Goal: Task Accomplishment & Management: Manage account settings

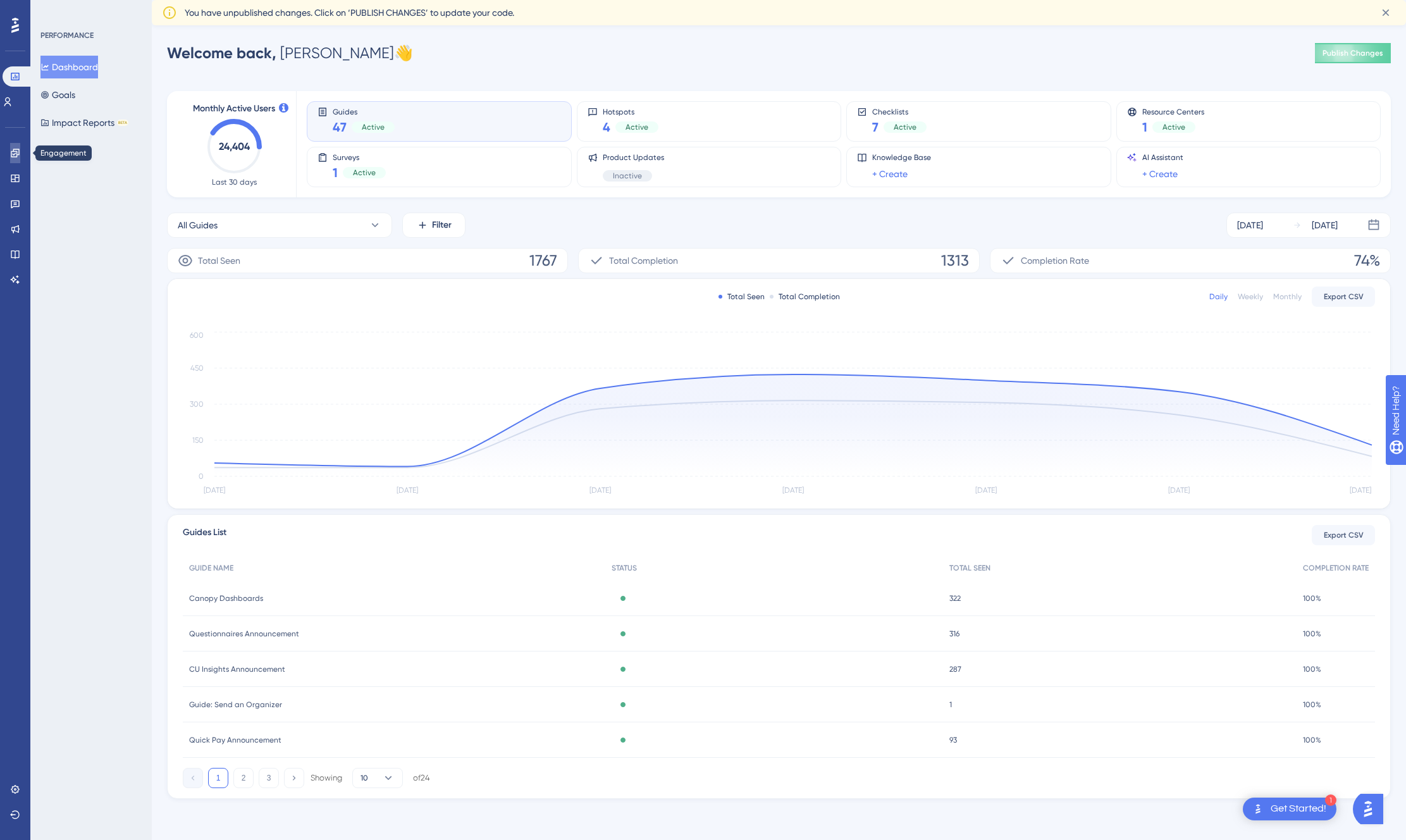
click at [16, 148] on icon at bounding box center [15, 153] width 10 height 10
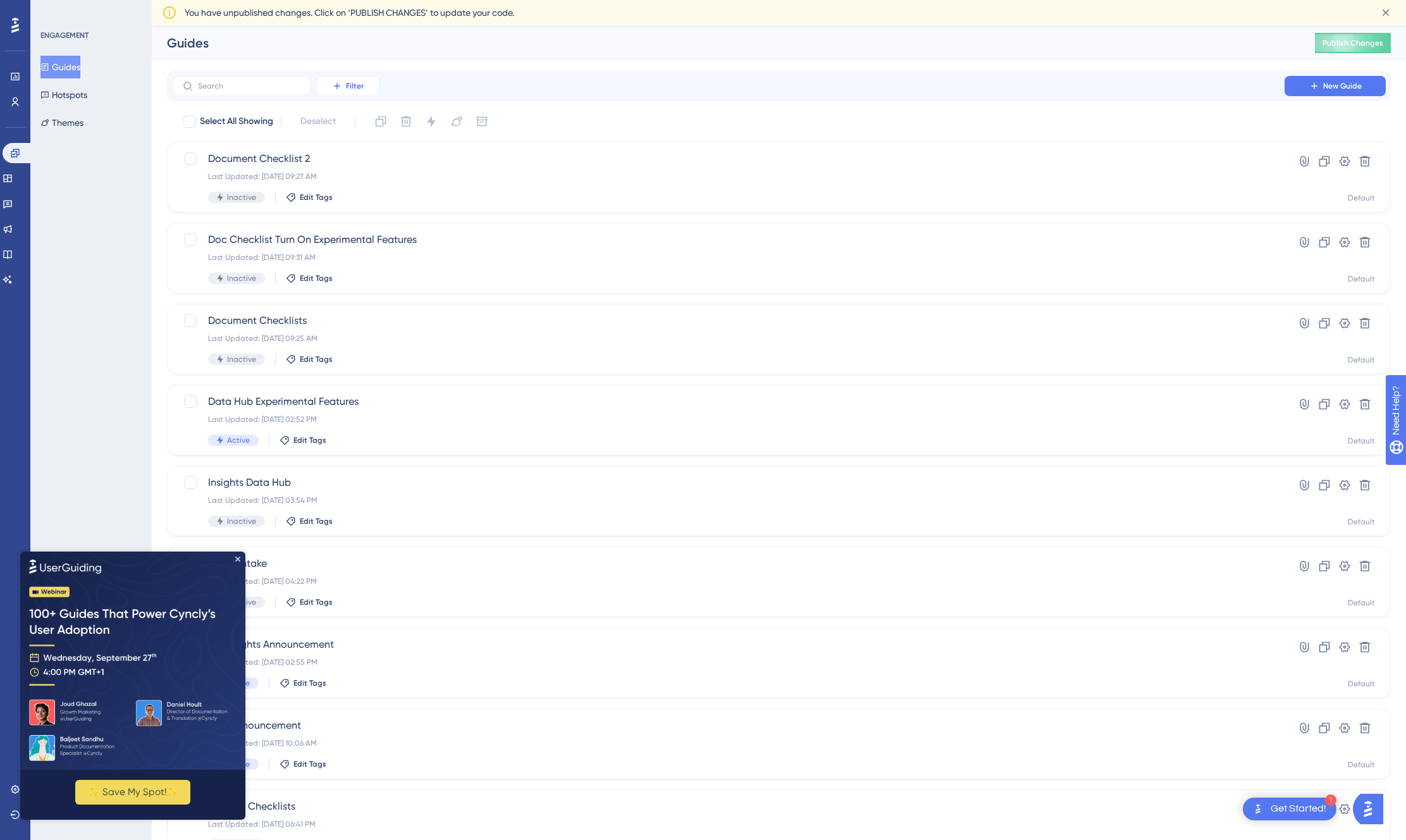
click at [357, 81] on span "Filter" at bounding box center [354, 86] width 18 height 10
drag, startPoint x: 362, startPoint y: 193, endPoint x: 372, endPoint y: 192, distance: 10.0
click at [362, 193] on div "Status Status" at bounding box center [361, 198] width 52 height 25
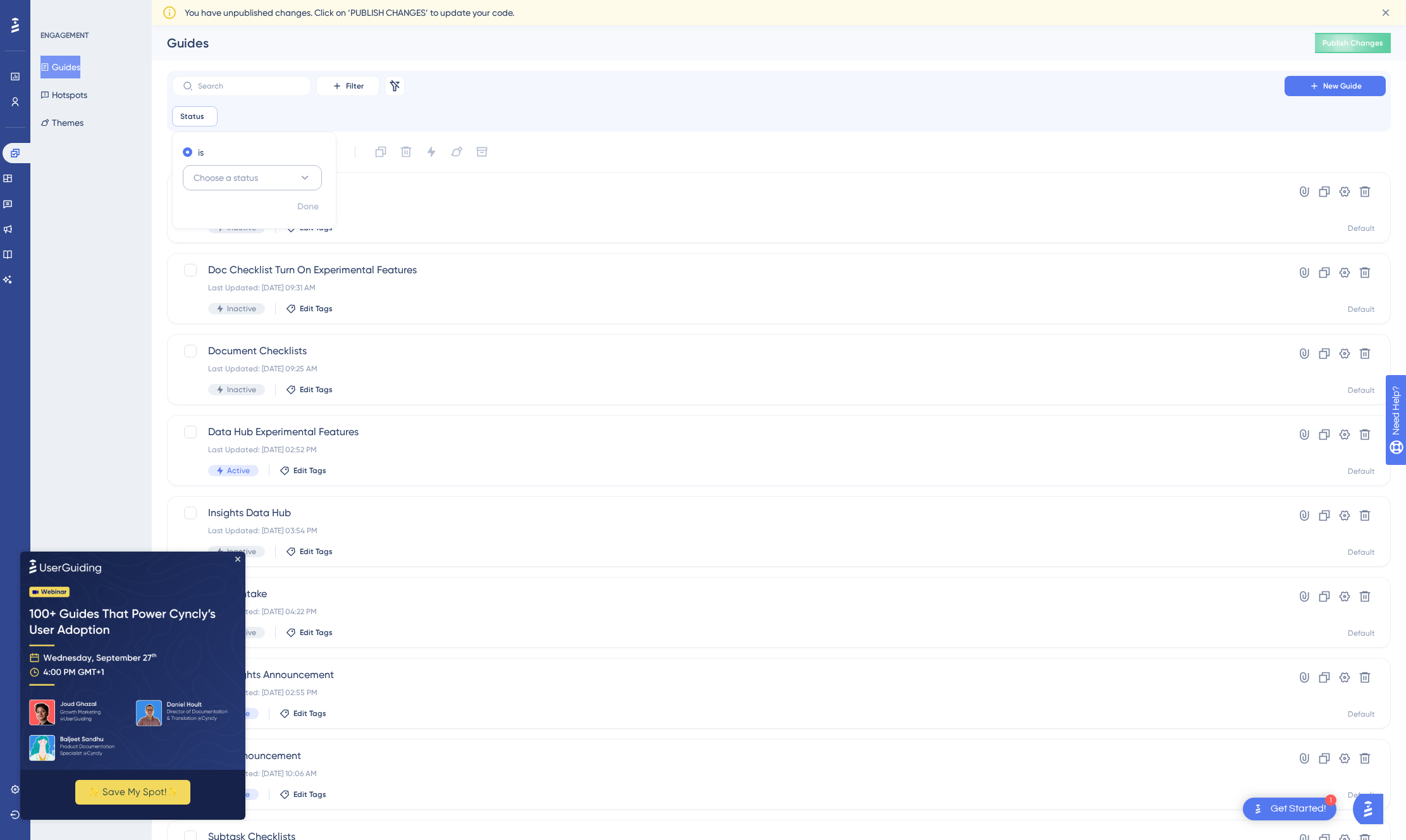
drag, startPoint x: 230, startPoint y: 180, endPoint x: 240, endPoint y: 180, distance: 10.0
click at [230, 180] on span "Choose a status" at bounding box center [226, 177] width 65 height 15
click at [231, 212] on div "Active Active" at bounding box center [252, 216] width 102 height 25
click at [308, 208] on span "Done" at bounding box center [308, 206] width 22 height 15
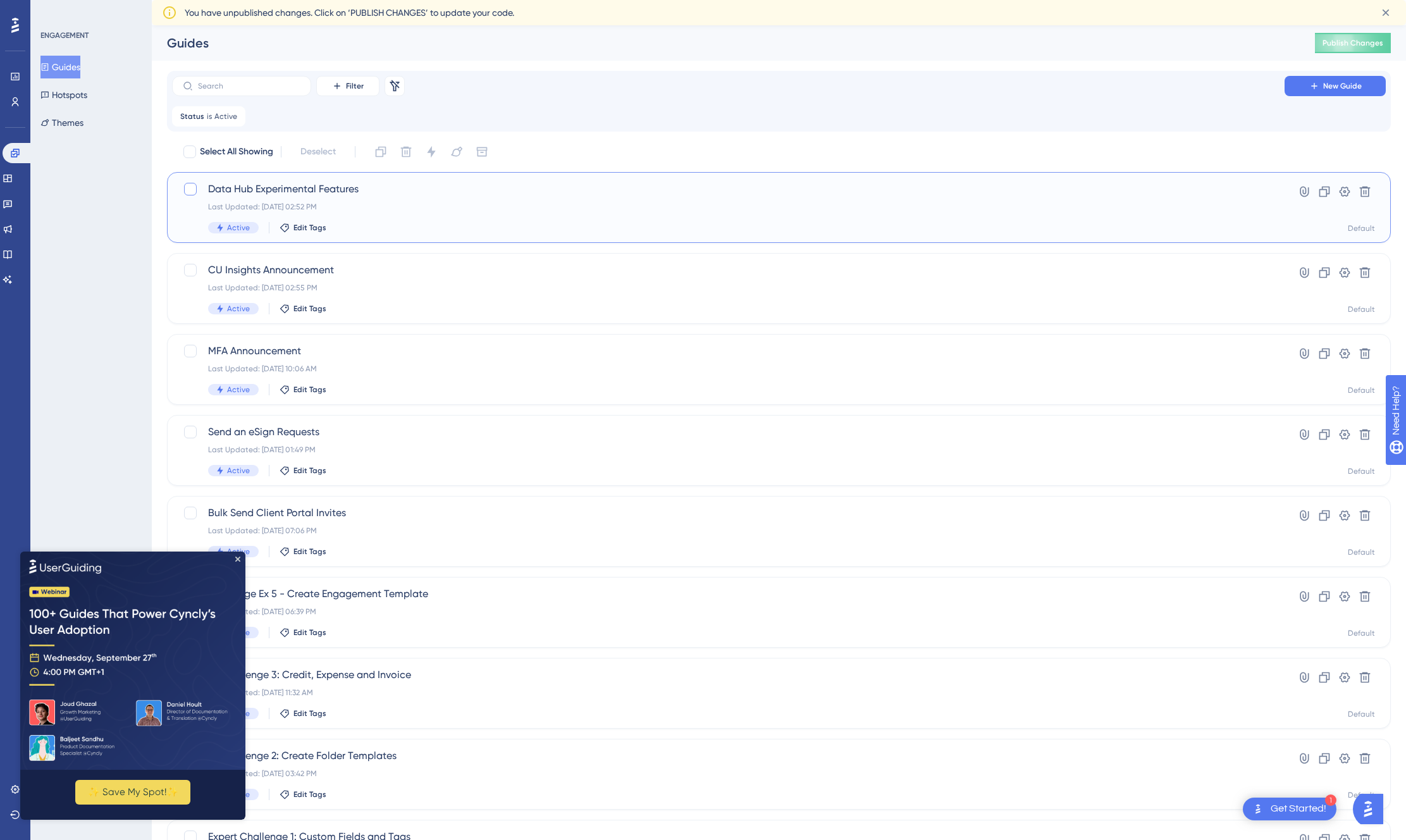
click at [191, 187] on div at bounding box center [190, 189] width 12 height 12
checkbox input "true"
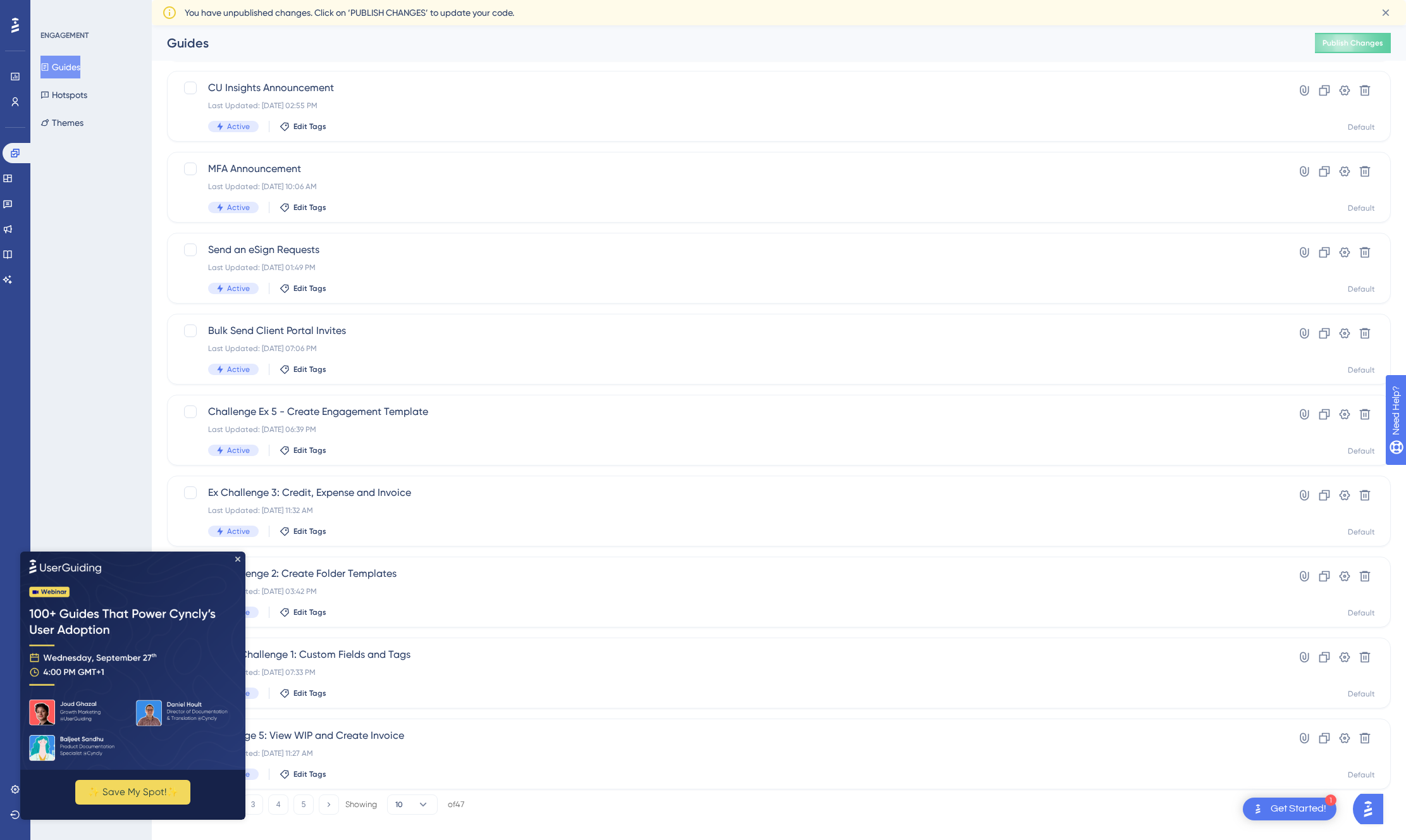
scroll to position [172, 0]
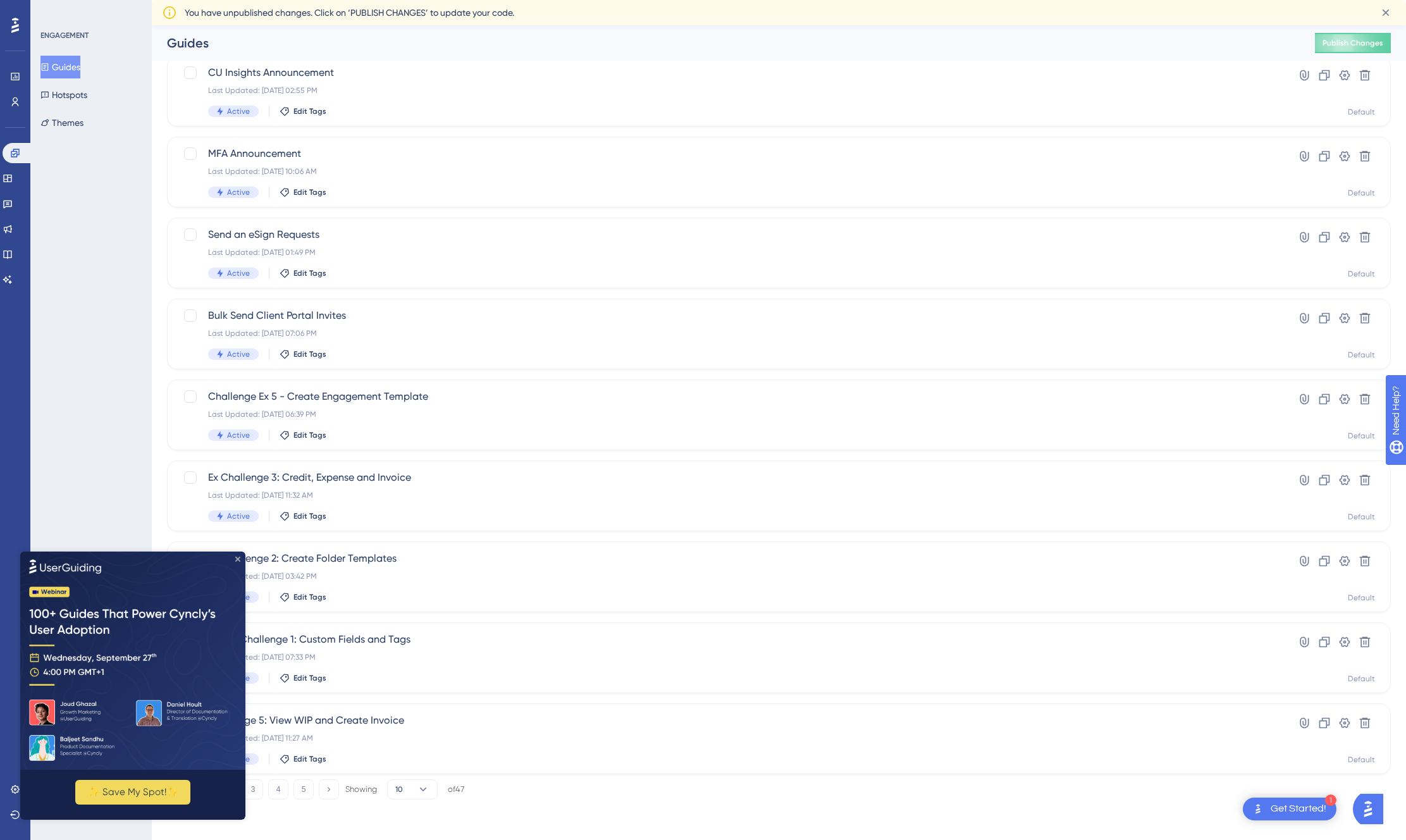
click at [237, 560] on icon "Close Preview" at bounding box center [237, 558] width 5 height 5
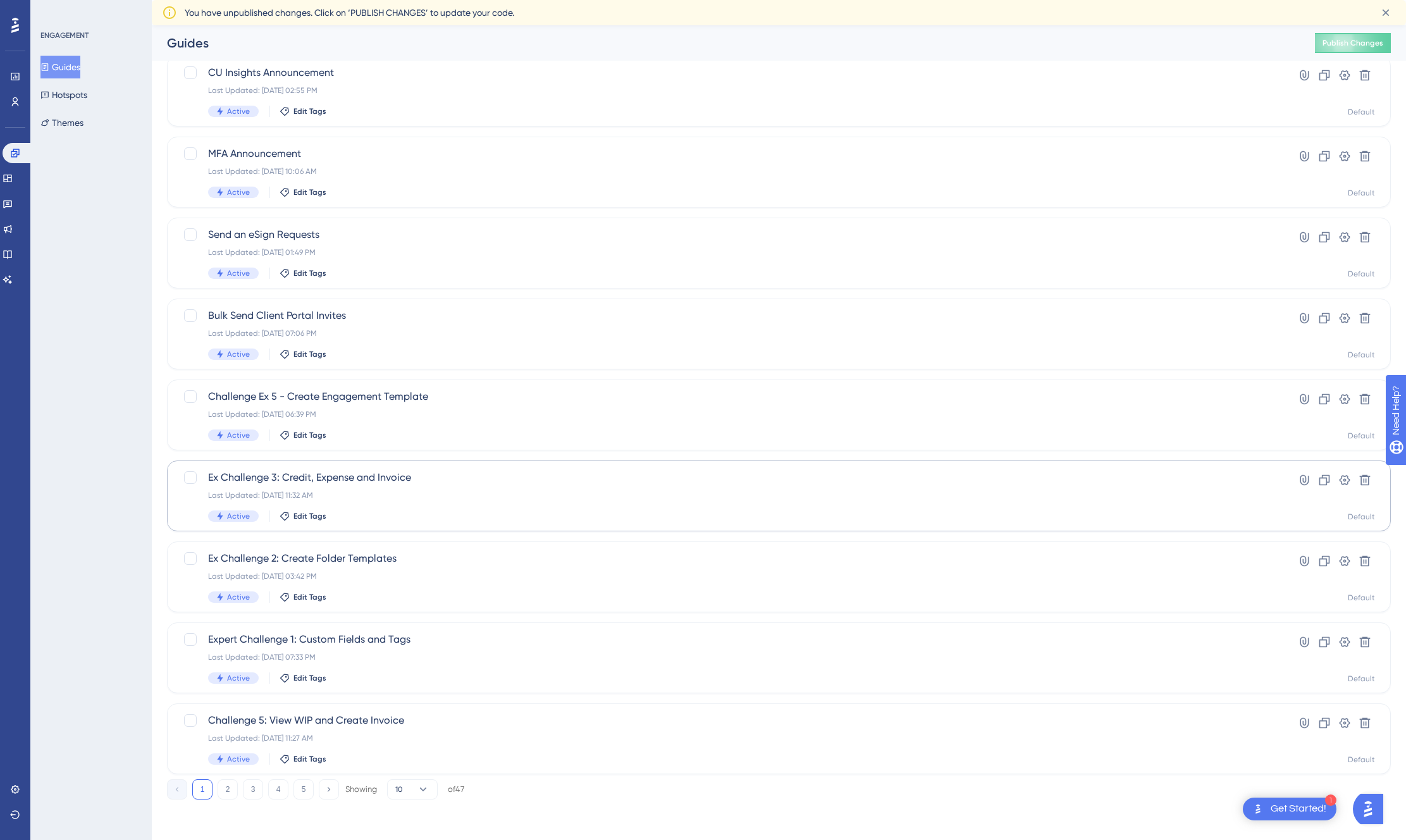
scroll to position [0, 0]
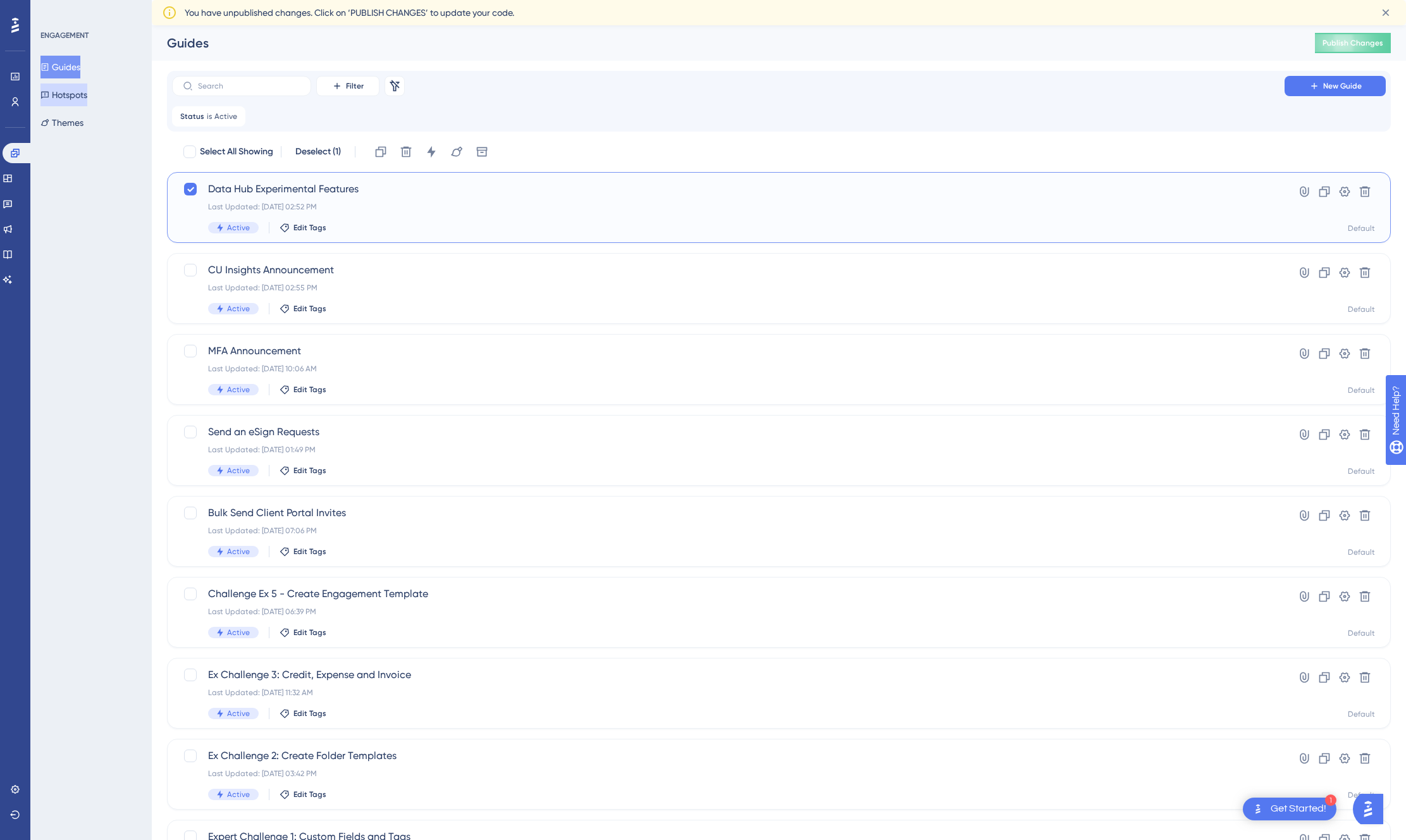
click at [83, 91] on button "Hotspots" at bounding box center [64, 94] width 47 height 23
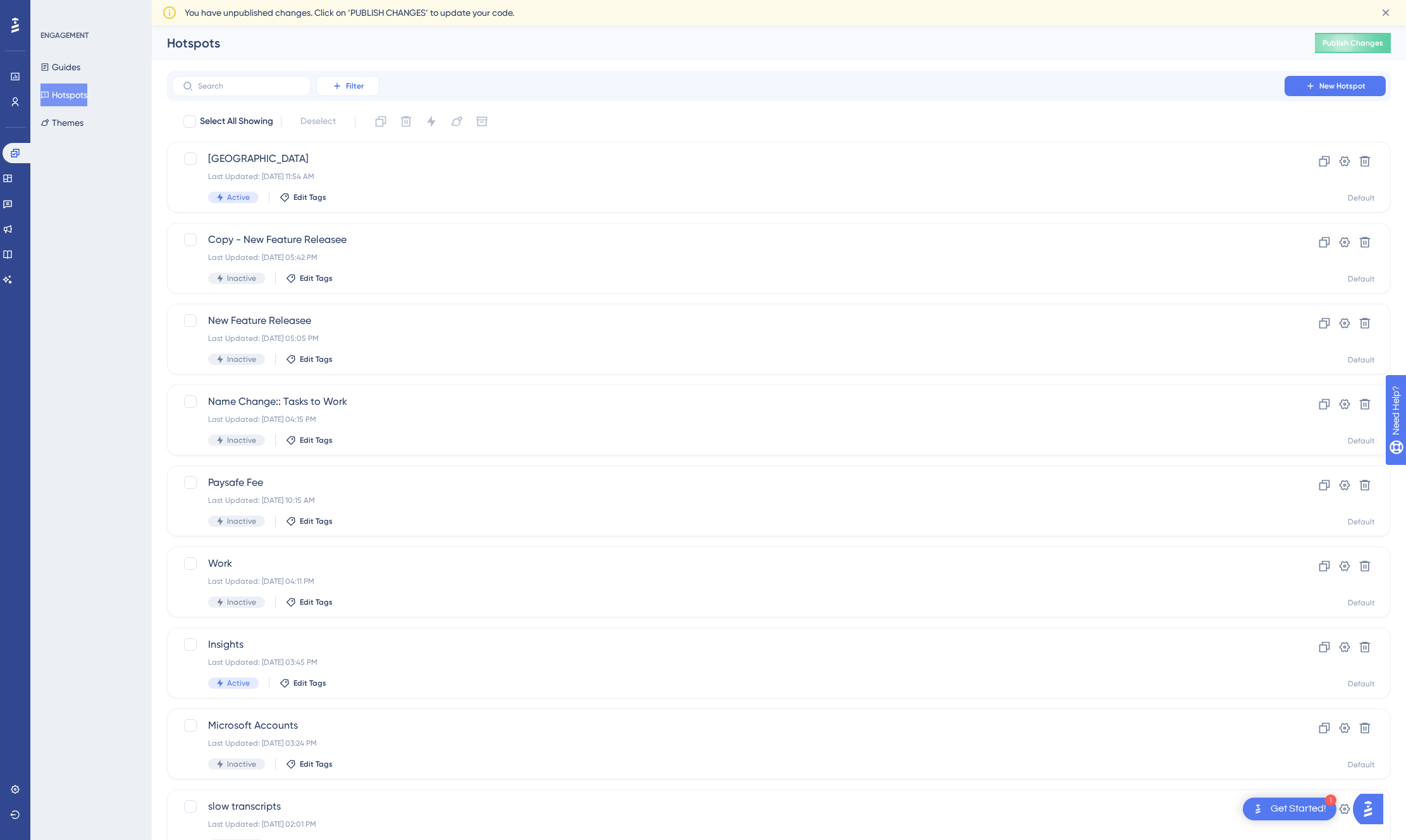
click at [332, 90] on icon at bounding box center [336, 86] width 10 height 10
click at [355, 191] on span "Status" at bounding box center [347, 198] width 26 height 15
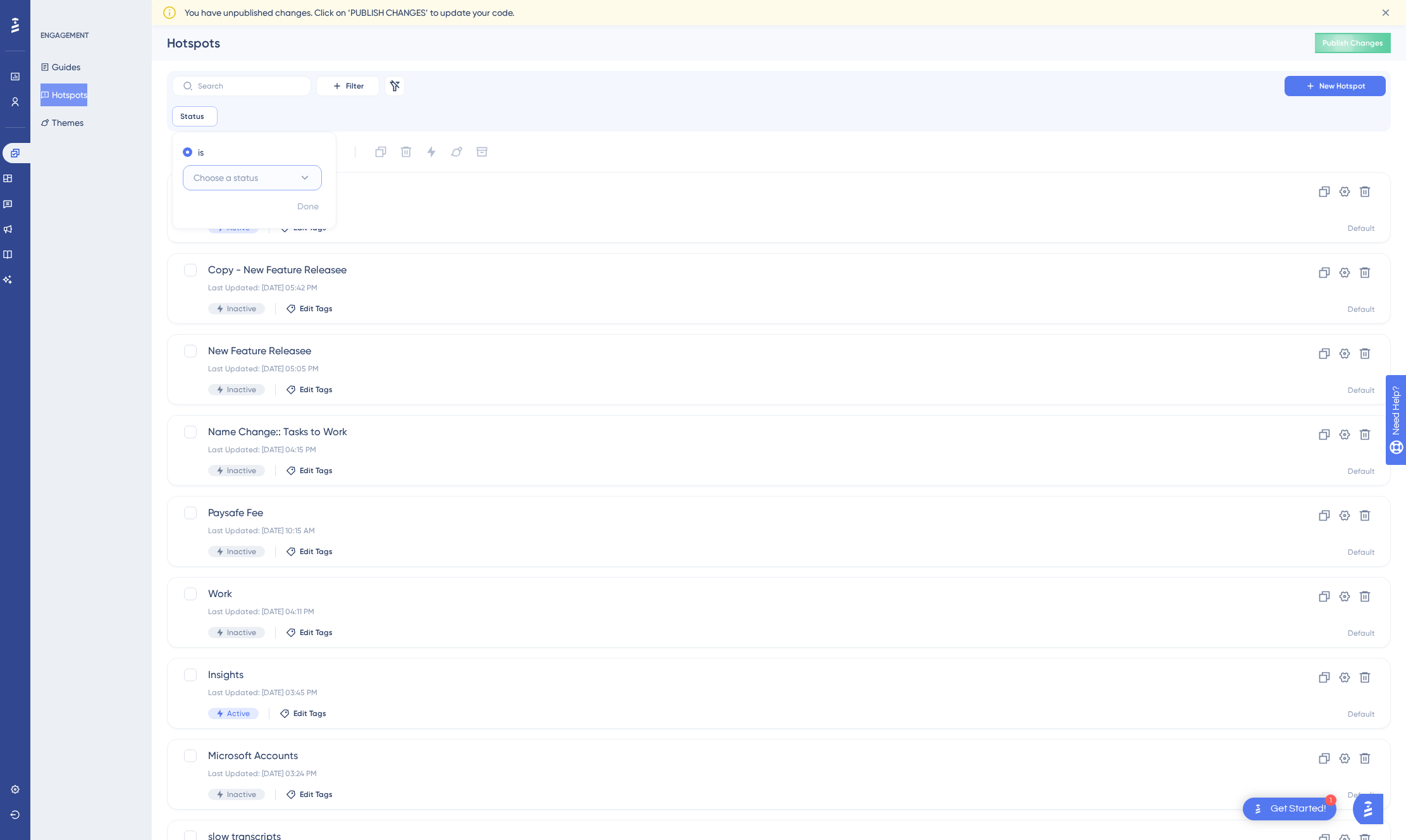
click at [214, 170] on span "Choose a status" at bounding box center [226, 177] width 65 height 15
click at [244, 218] on div "Active Active" at bounding box center [252, 216] width 102 height 25
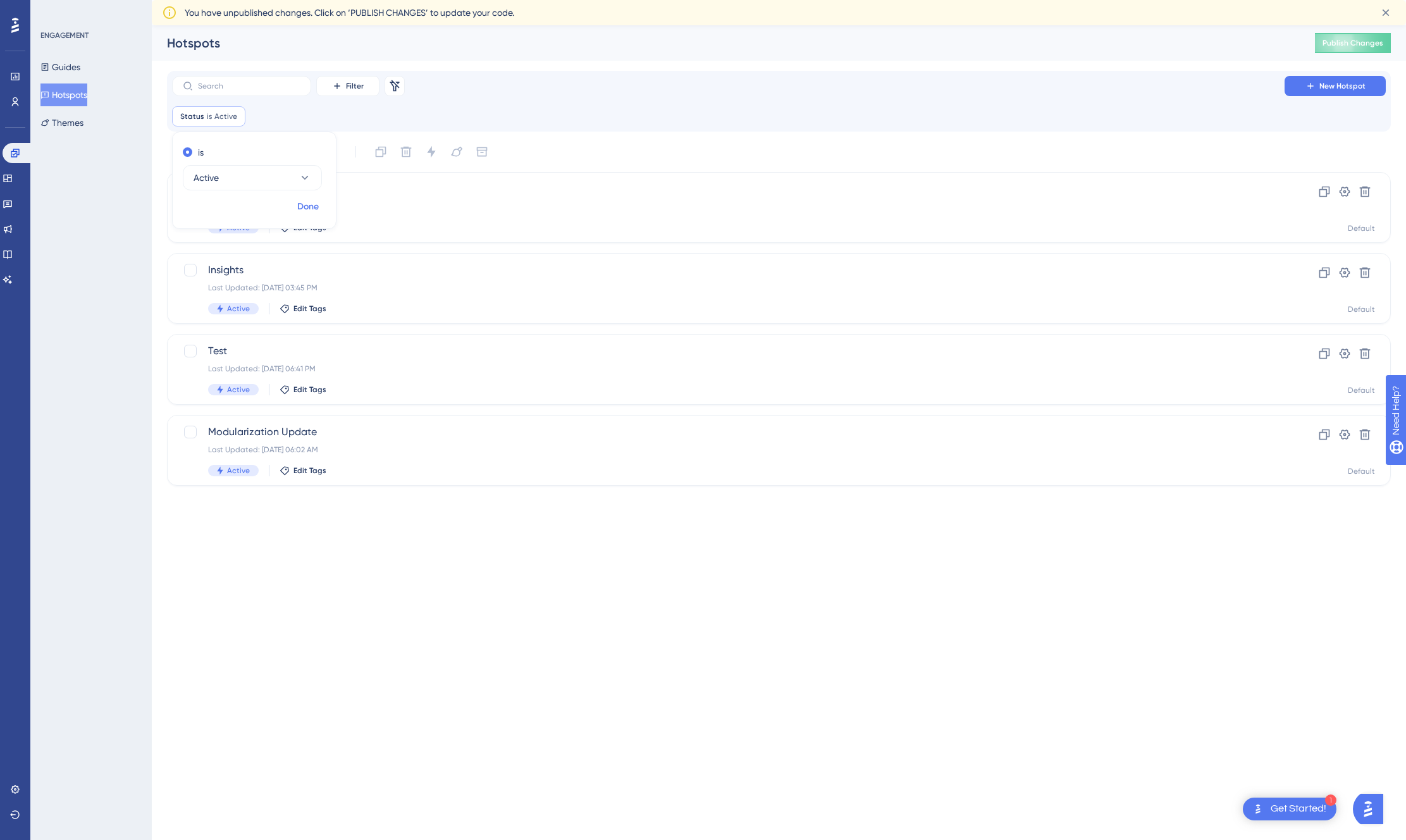
click at [314, 208] on span "Done" at bounding box center [308, 206] width 22 height 15
click at [78, 125] on button "Themes" at bounding box center [62, 123] width 43 height 23
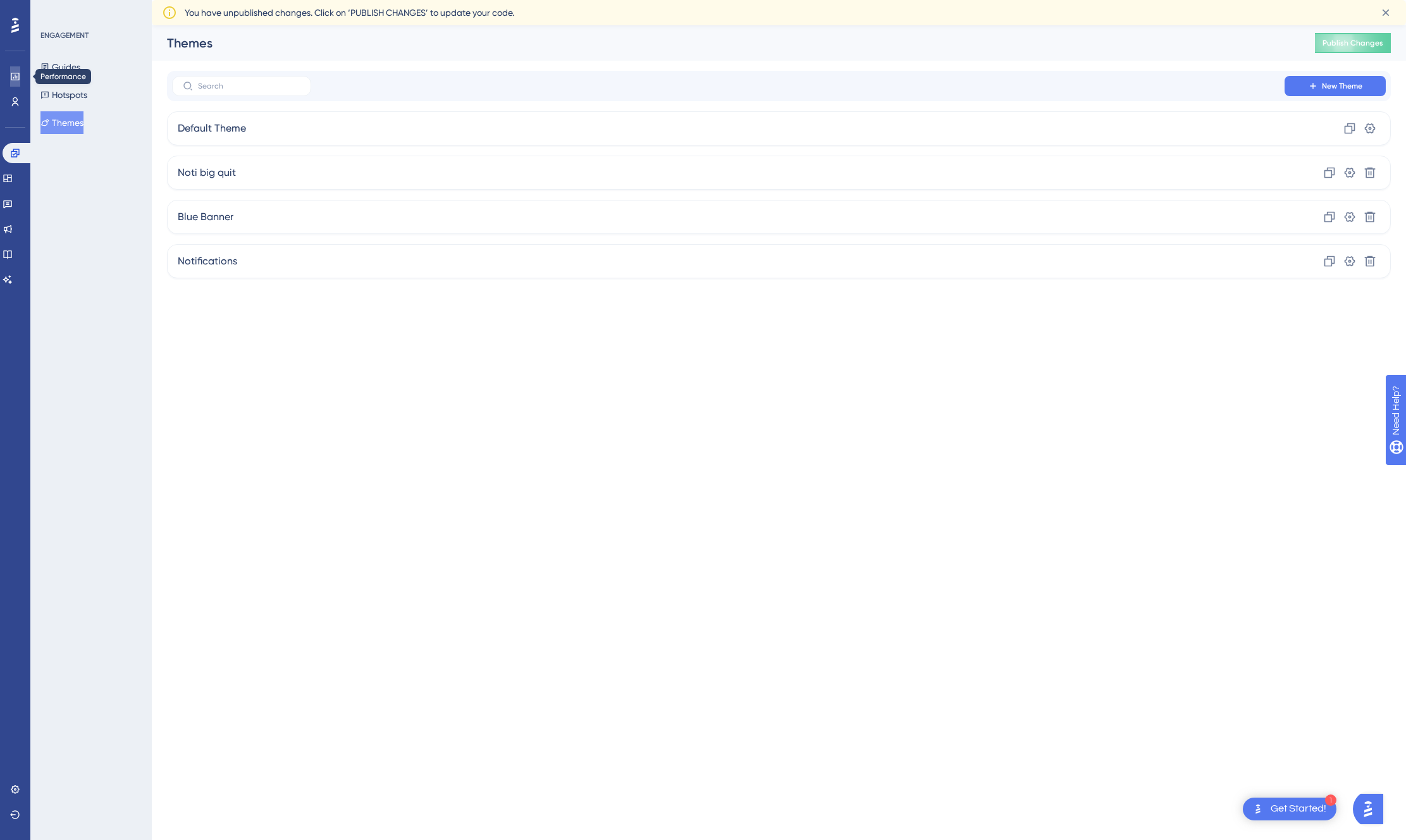
click at [16, 81] on icon at bounding box center [15, 77] width 10 height 10
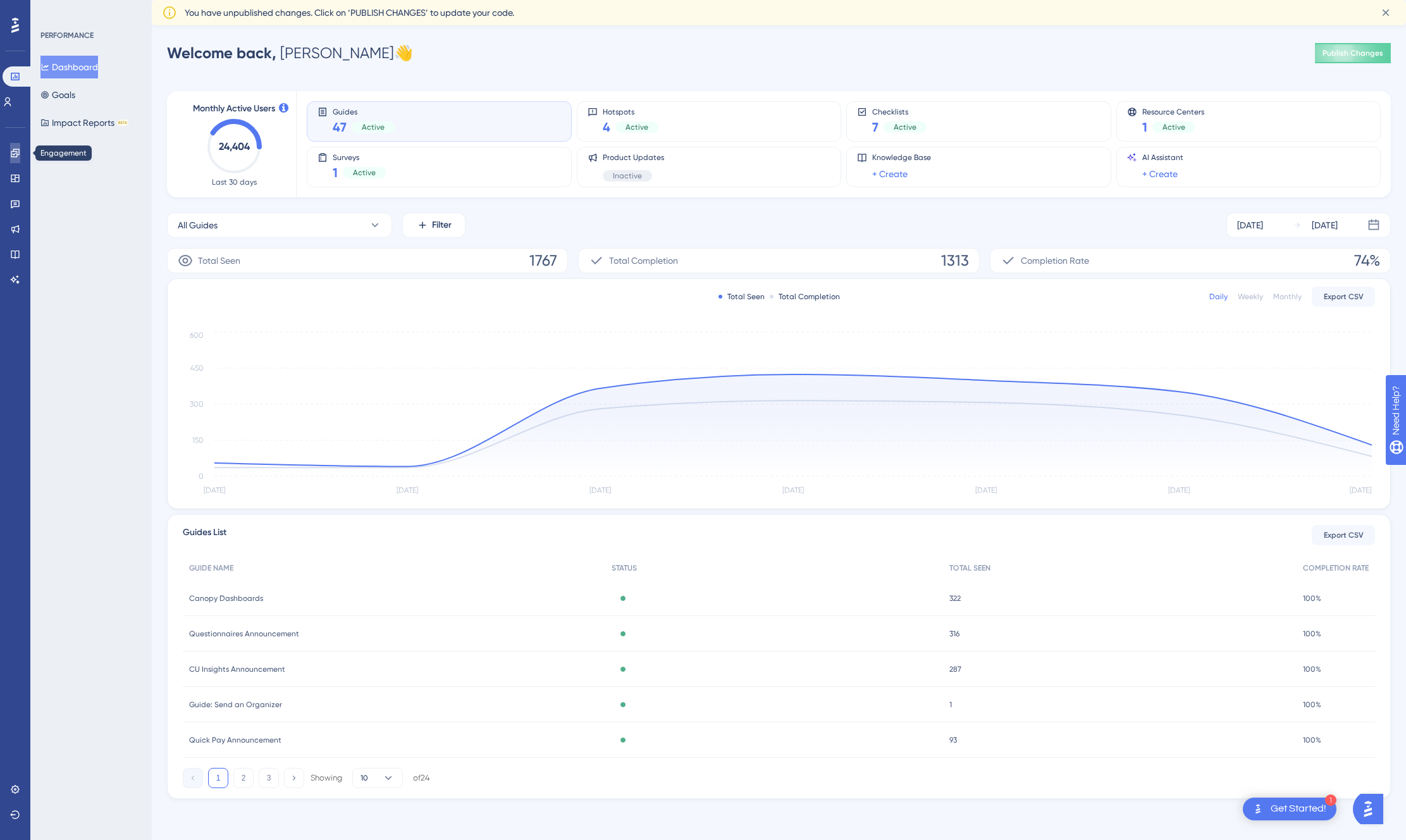
click at [16, 153] on icon at bounding box center [15, 152] width 9 height 9
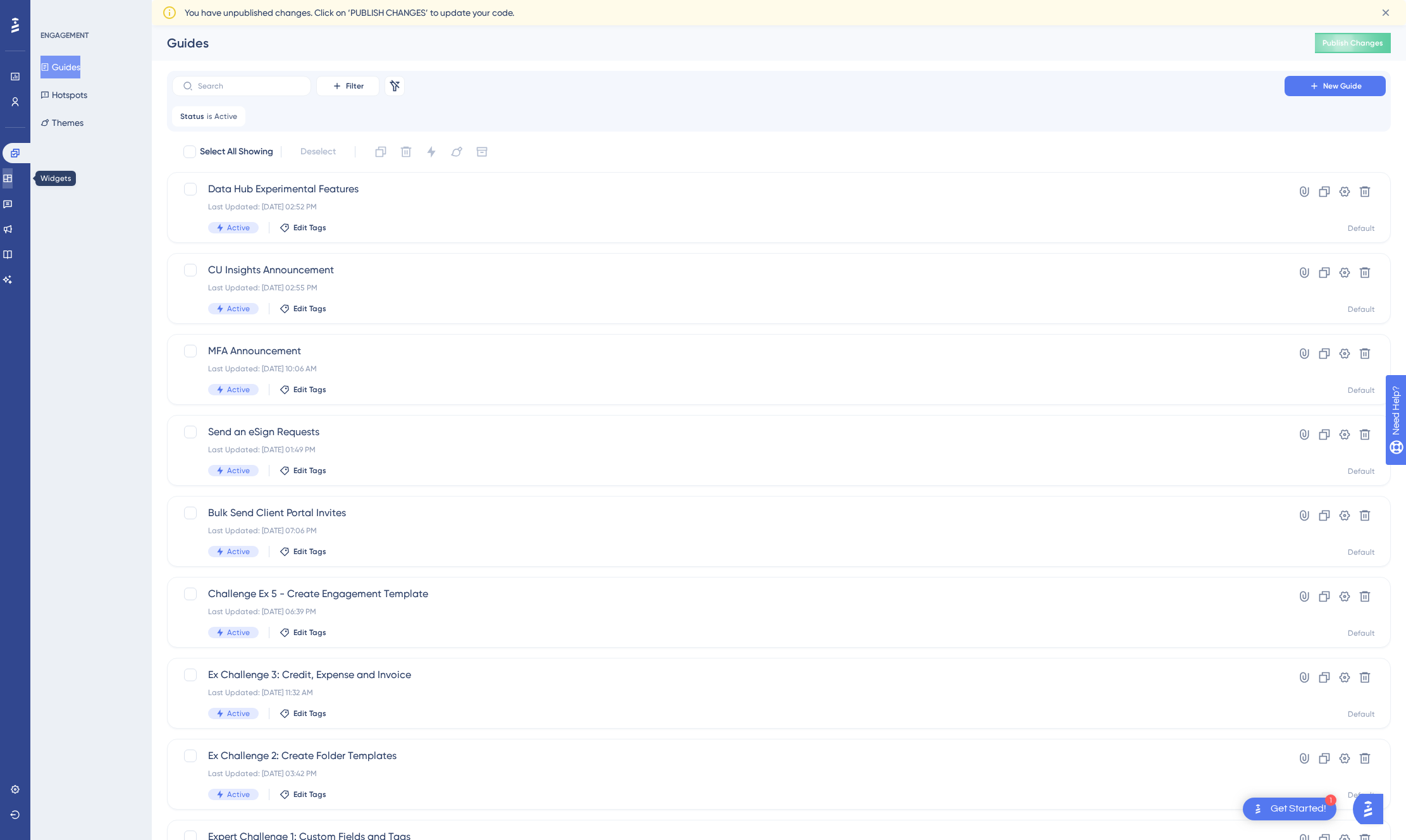
click at [12, 175] on icon at bounding box center [7, 179] width 9 height 8
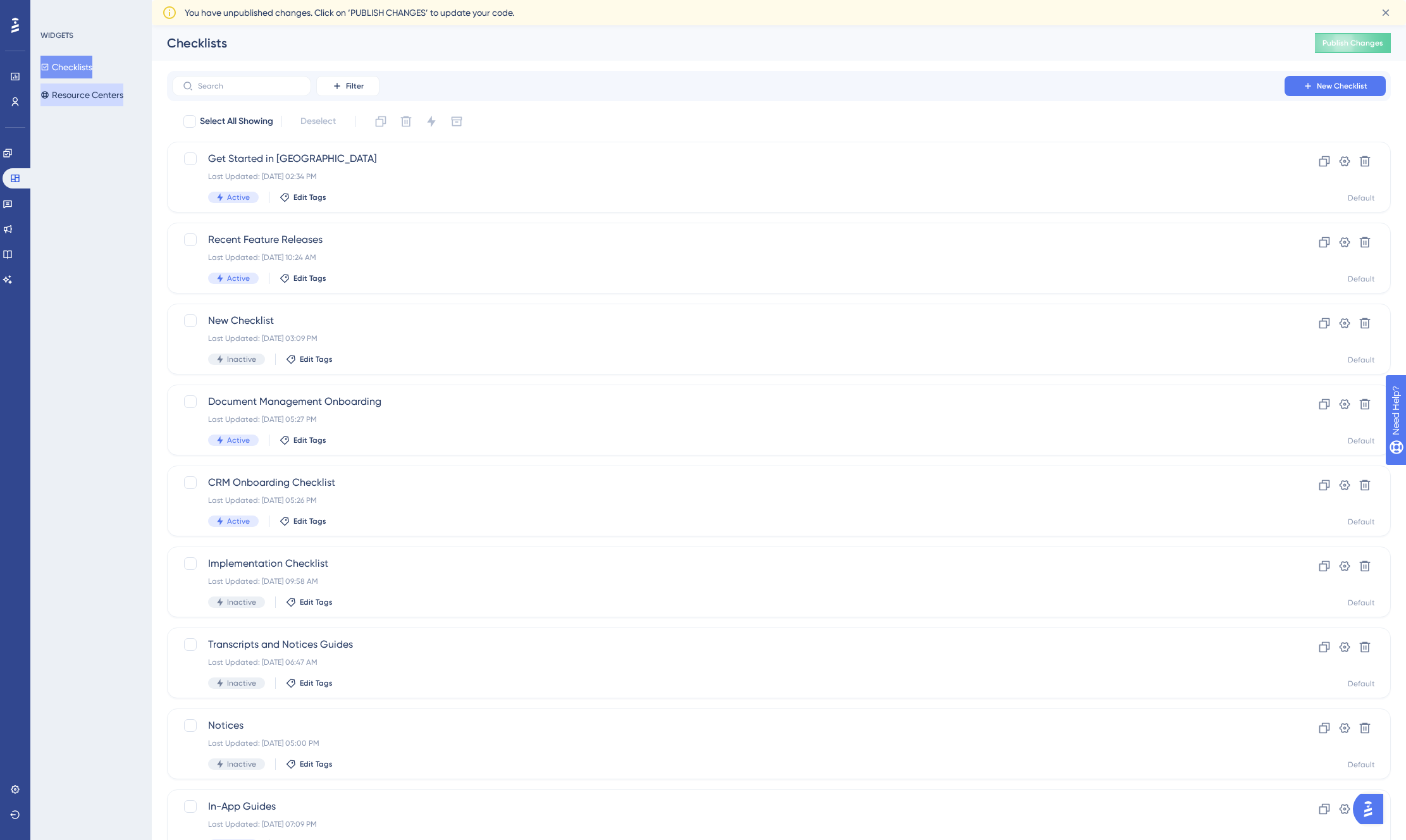
click at [88, 92] on button "Resource Centers" at bounding box center [82, 94] width 83 height 23
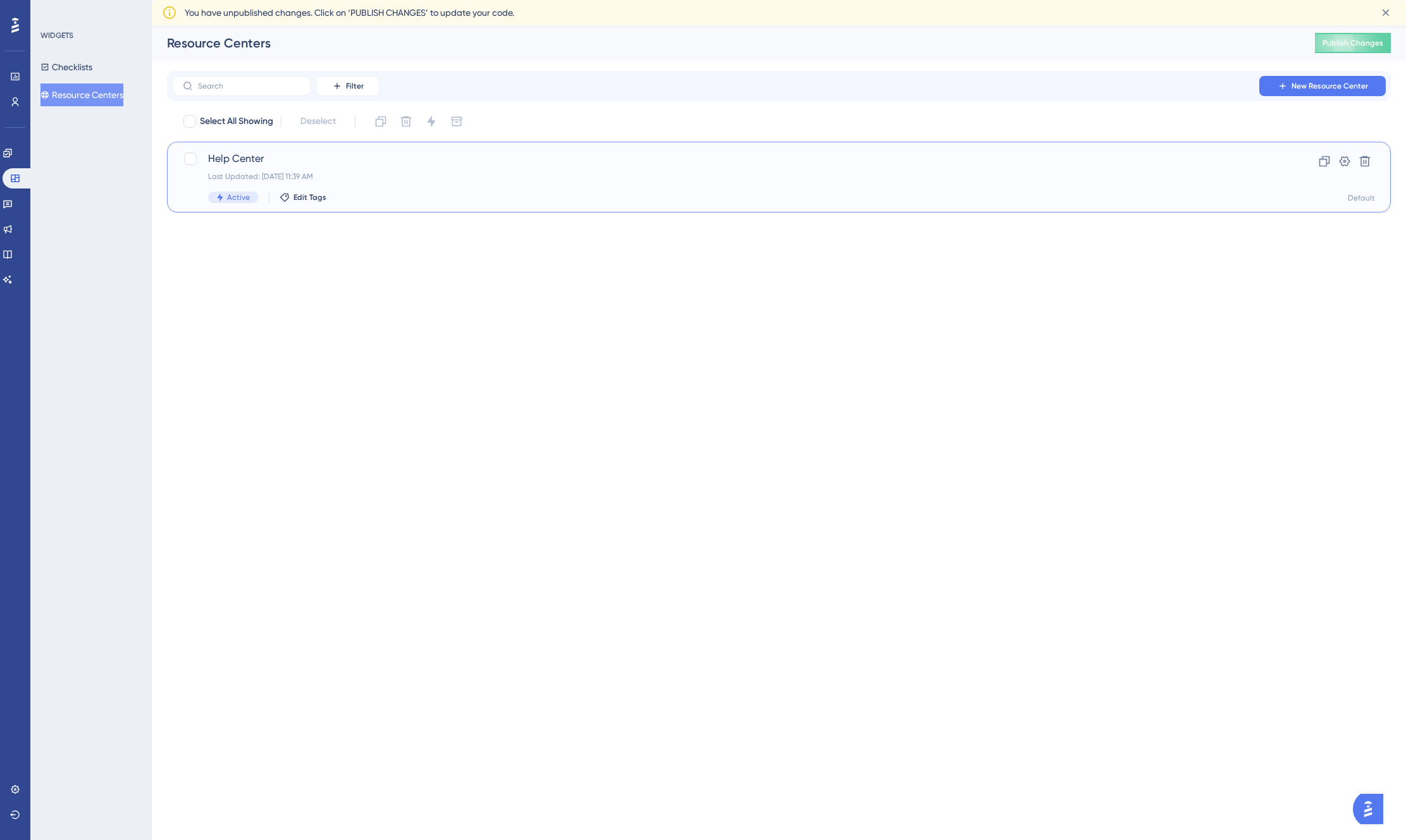
click at [241, 160] on span "Help Center" at bounding box center [728, 158] width 1041 height 15
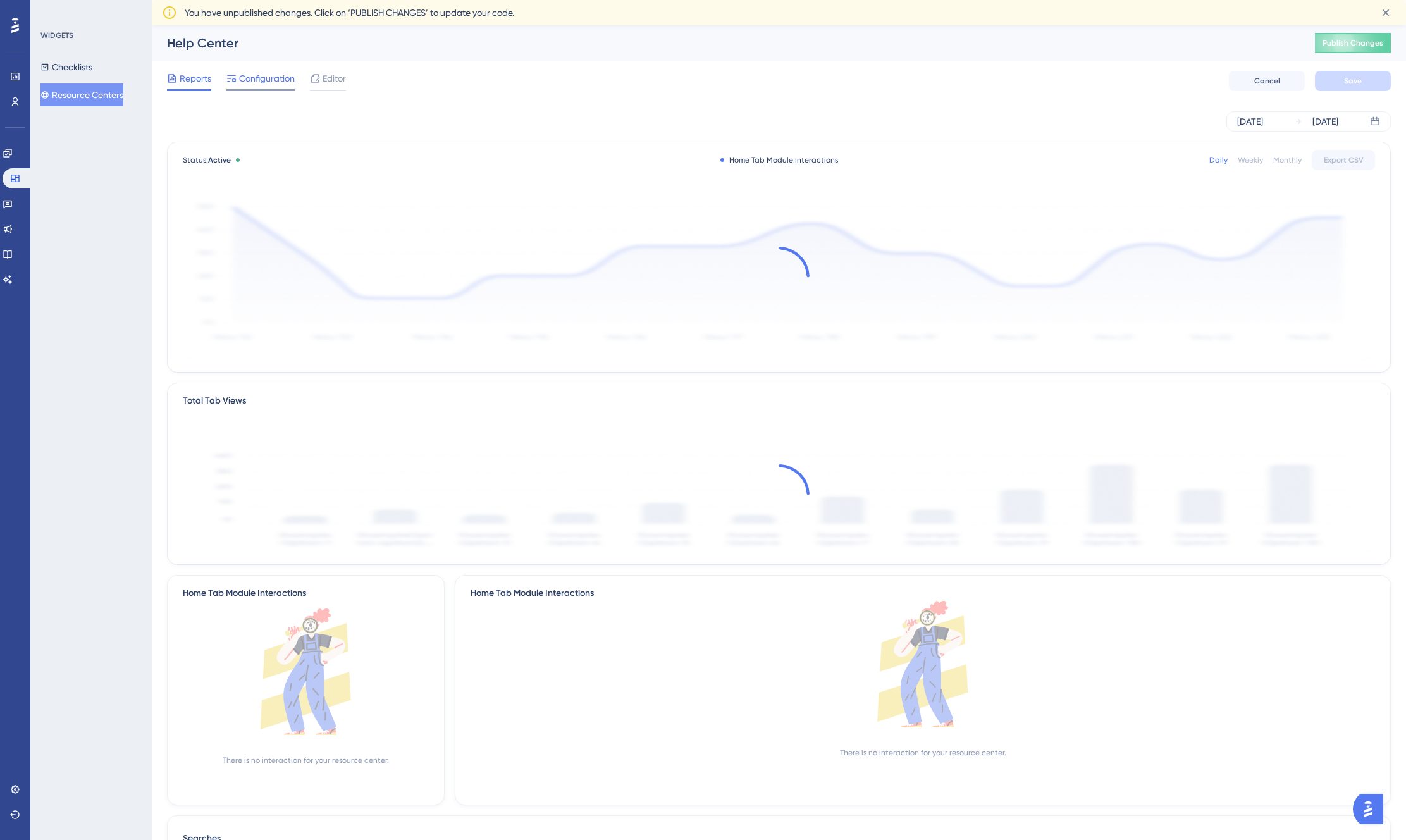
click at [234, 77] on icon at bounding box center [231, 78] width 10 height 10
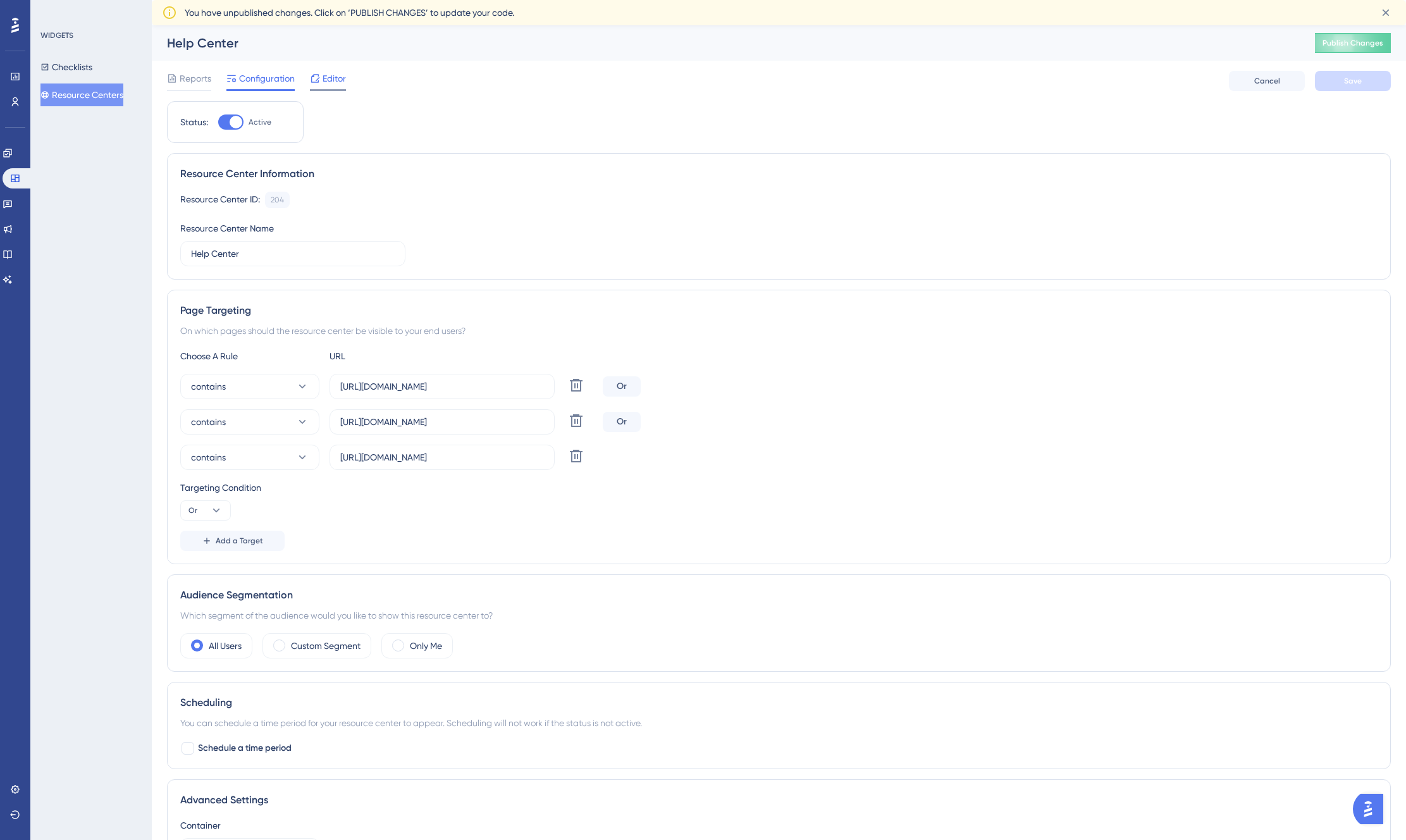
click at [326, 76] on span "Editor" at bounding box center [334, 78] width 23 height 15
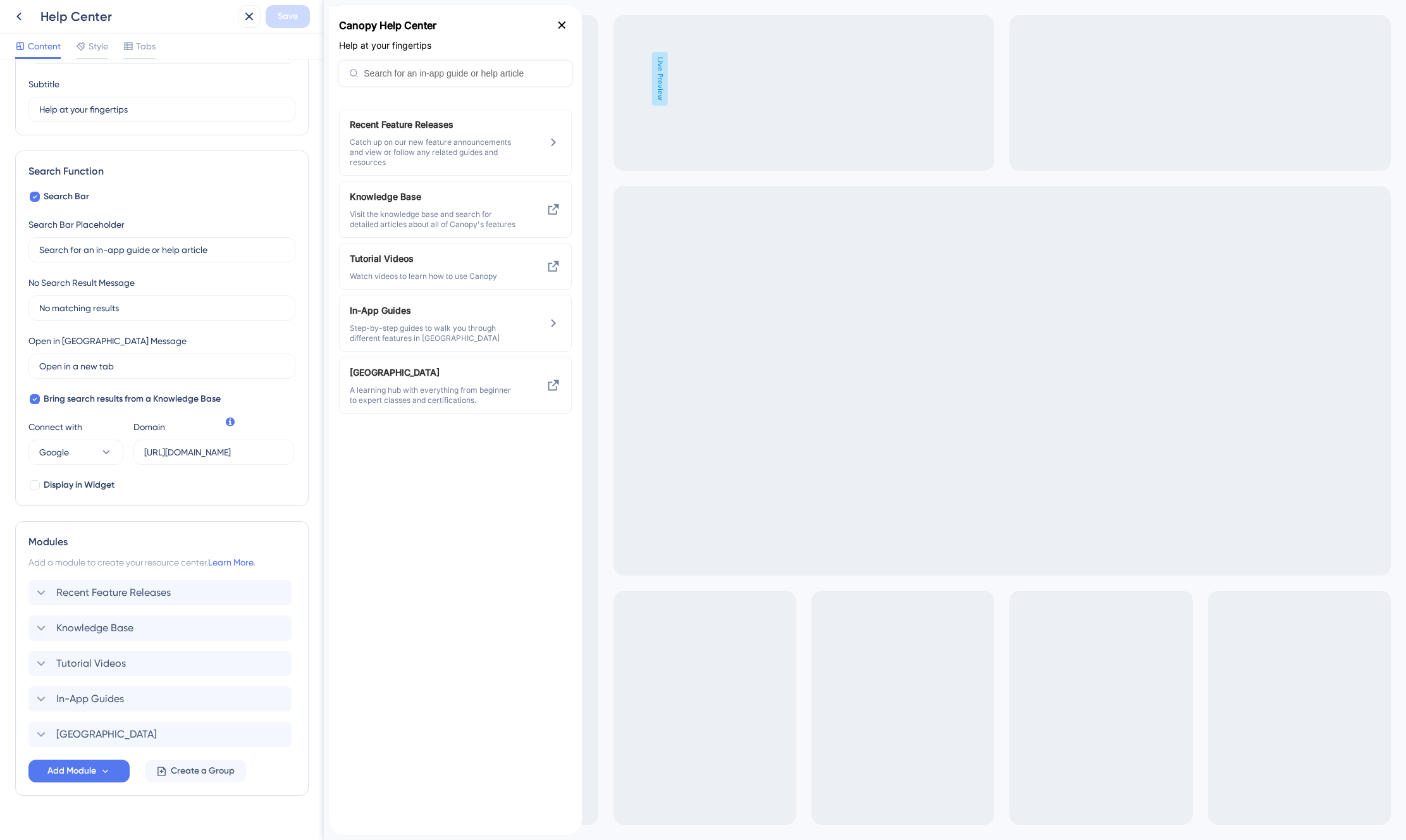
scroll to position [116, 0]
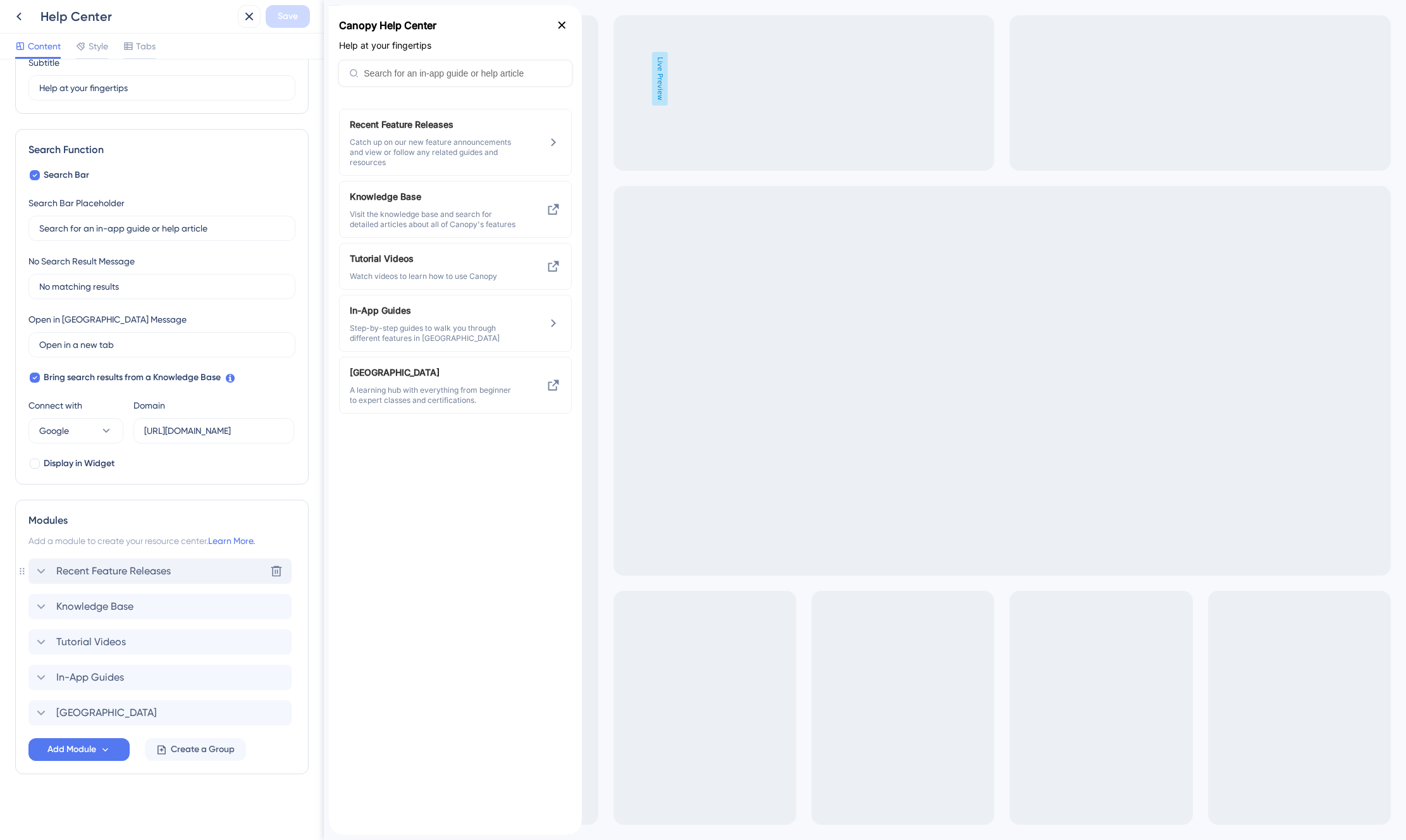
click at [41, 573] on icon at bounding box center [41, 571] width 15 height 15
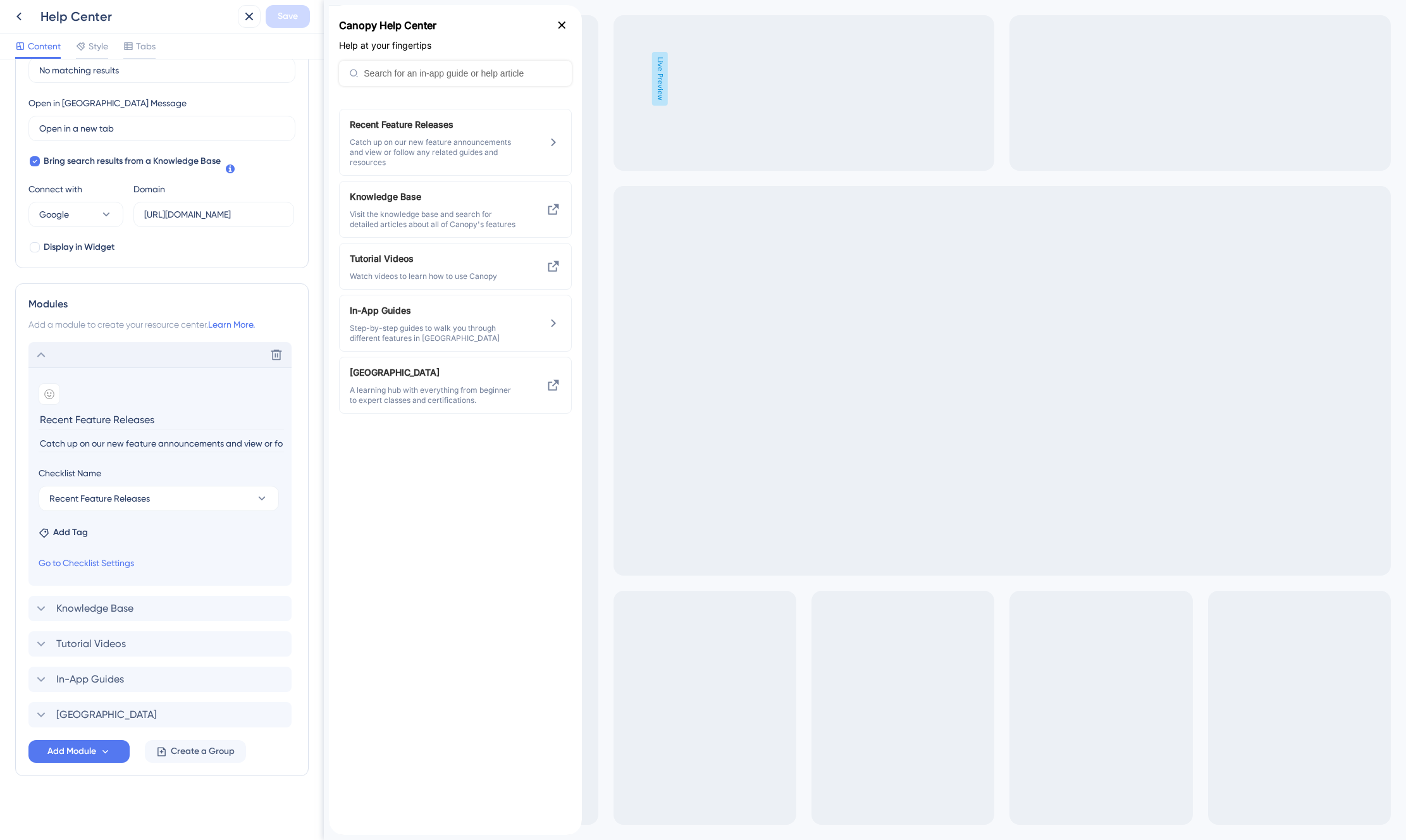
scroll to position [335, 0]
click at [117, 601] on span "Knowledge Base" at bounding box center [94, 606] width 77 height 15
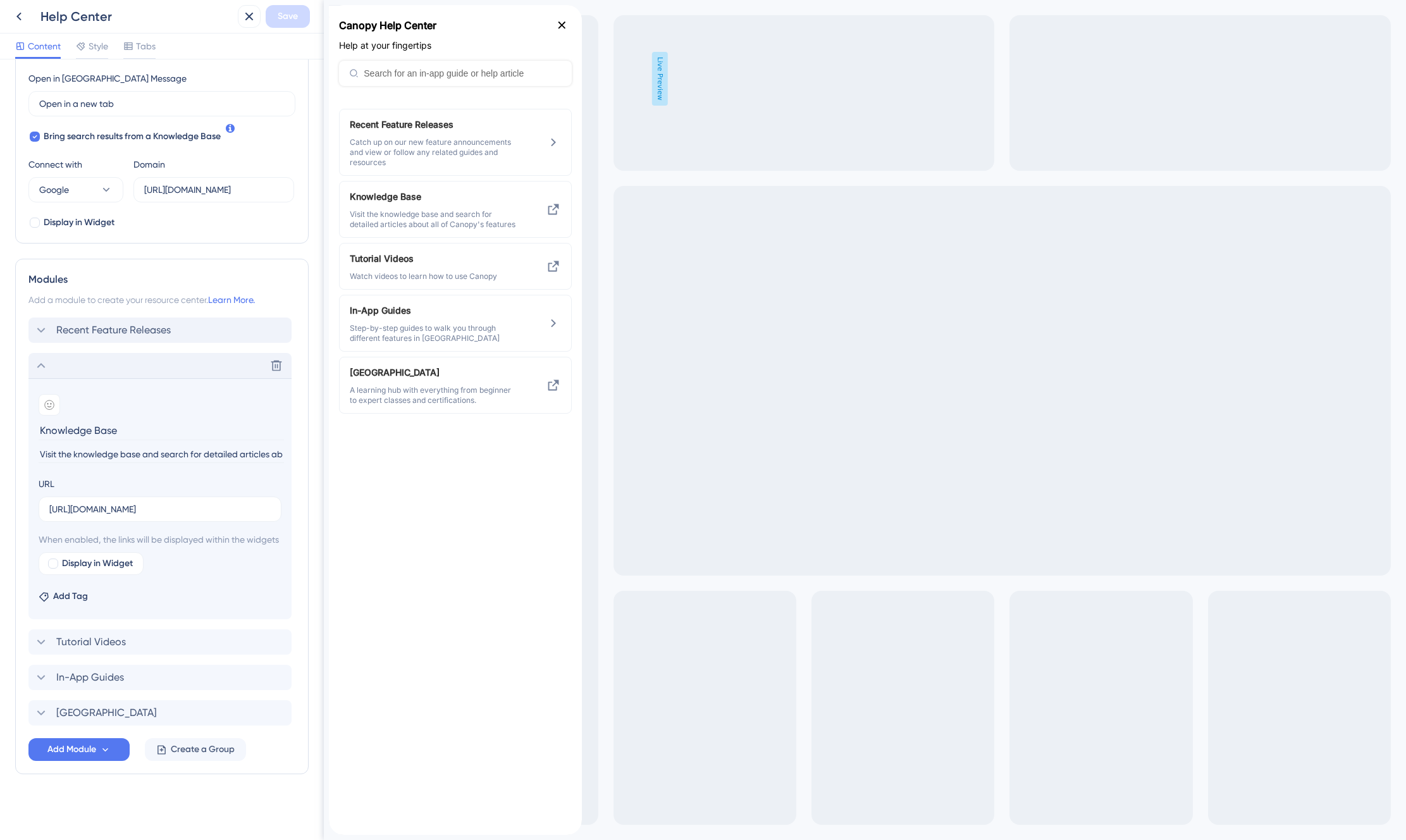
scroll to position [372, 0]
click at [141, 648] on div "Tutorial Videos Delete" at bounding box center [159, 642] width 263 height 25
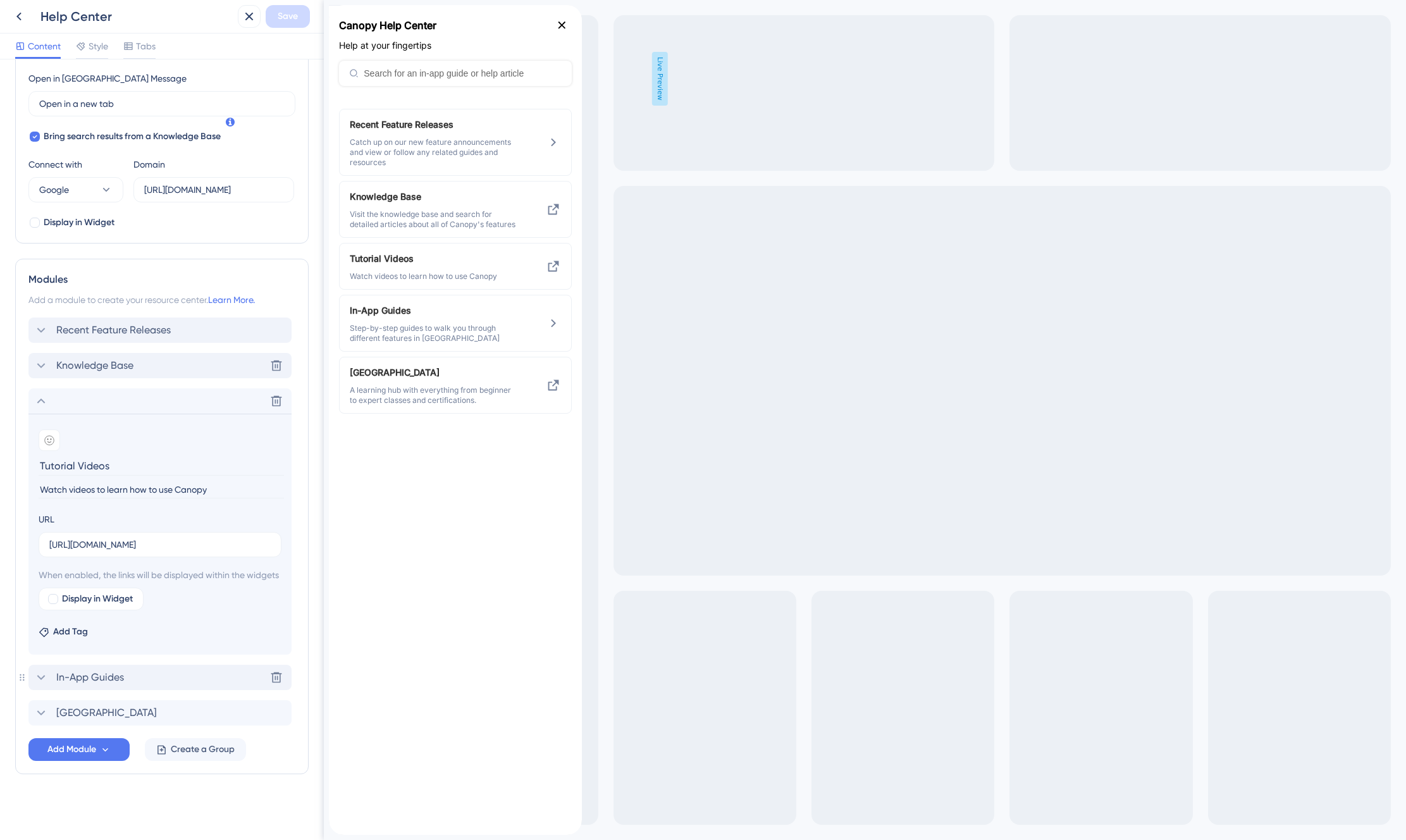
click at [138, 673] on div "In-App Guides Delete" at bounding box center [159, 677] width 263 height 25
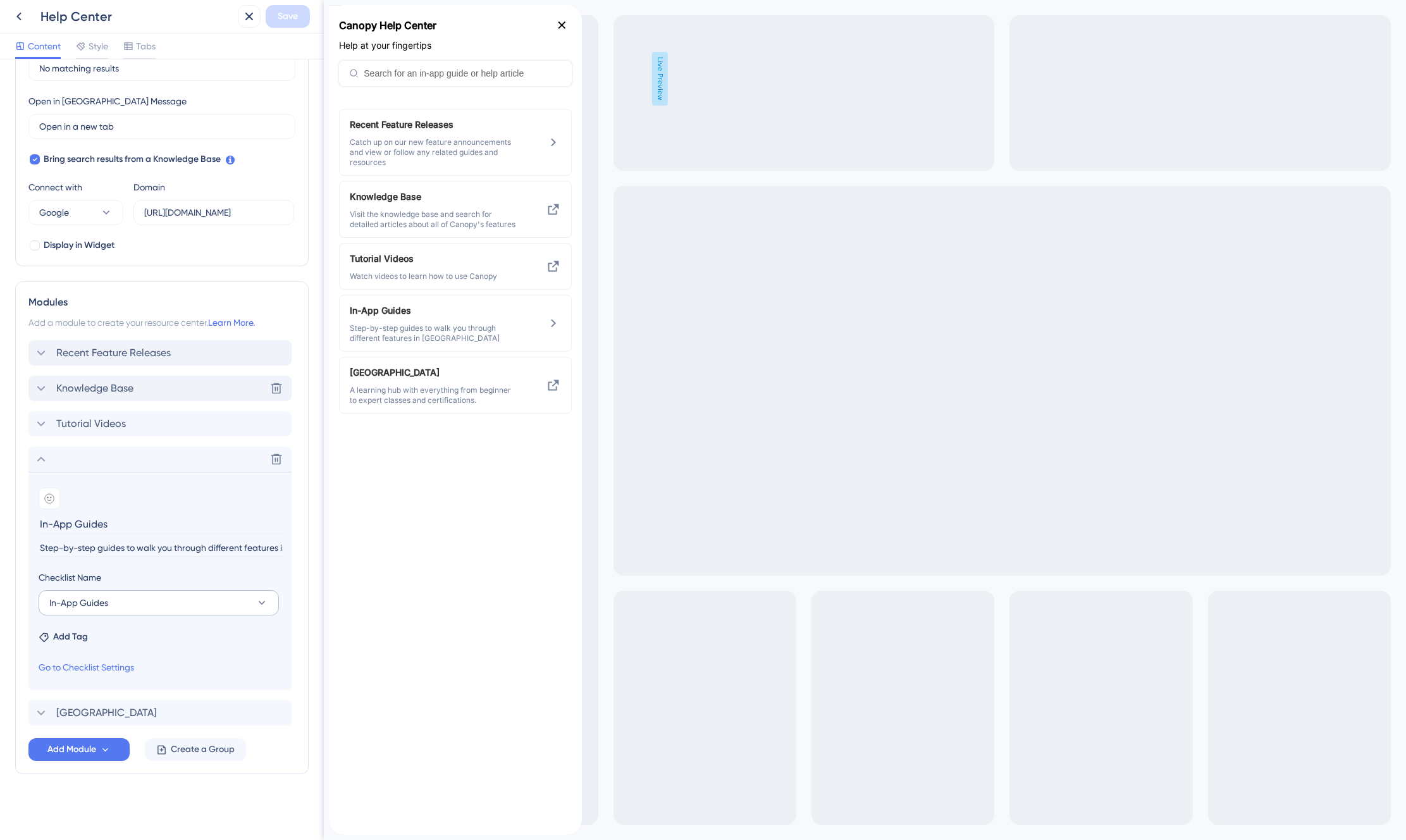
scroll to position [335, 0]
click at [174, 714] on div "Canopy University Delete" at bounding box center [159, 713] width 263 height 25
